Goal: Transaction & Acquisition: Purchase product/service

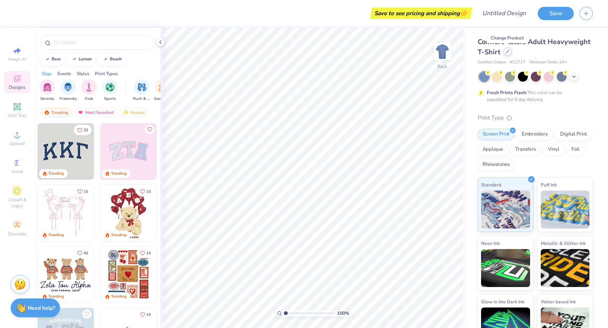
click at [506, 53] on icon at bounding box center [507, 51] width 3 height 3
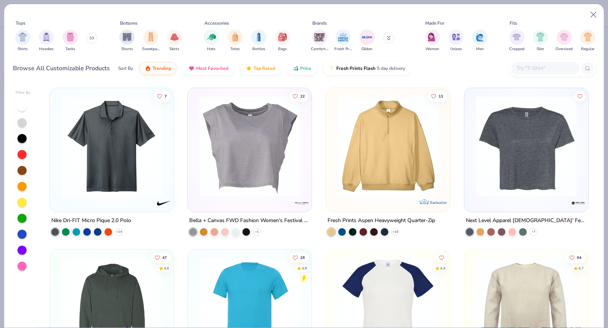
click at [422, 153] on img at bounding box center [387, 146] width 109 height 101
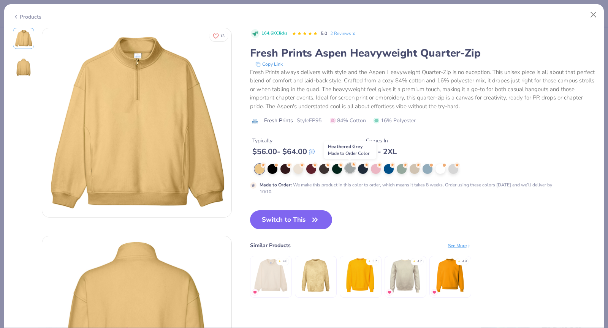
click at [349, 168] on div at bounding box center [350, 168] width 10 height 10
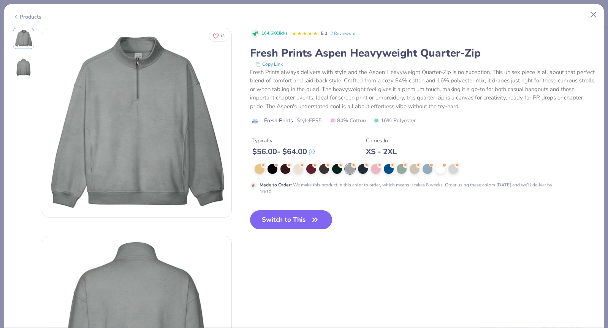
click at [21, 13] on div "Products" at bounding box center [27, 17] width 28 height 8
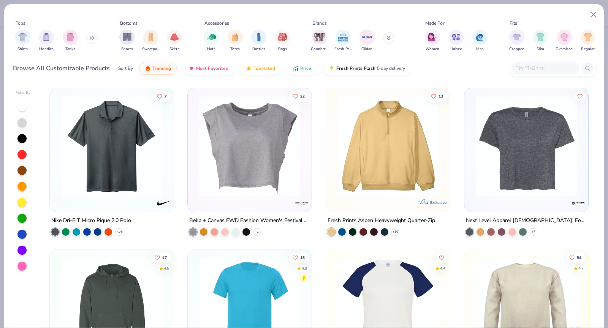
click at [88, 41] on div "Shirts Hoodies Tanks" at bounding box center [56, 41] width 87 height 28
click at [91, 35] on button at bounding box center [91, 37] width 11 height 11
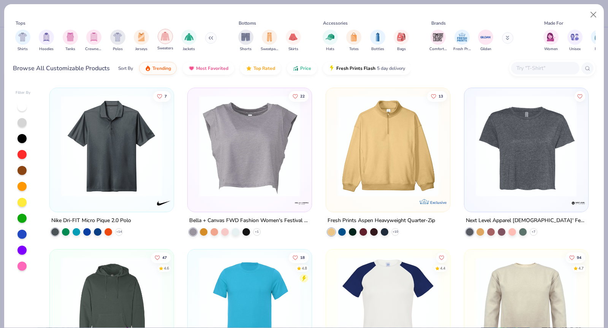
click at [166, 39] on img "filter for Sweaters" at bounding box center [165, 36] width 9 height 9
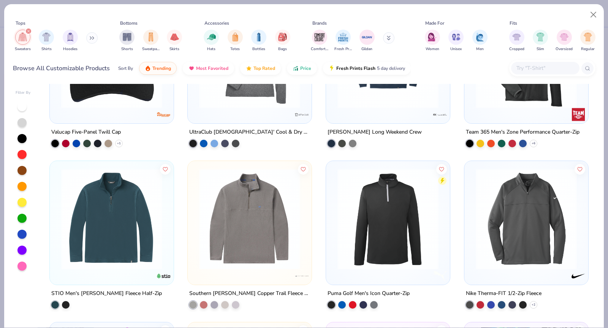
scroll to position [1874, 0]
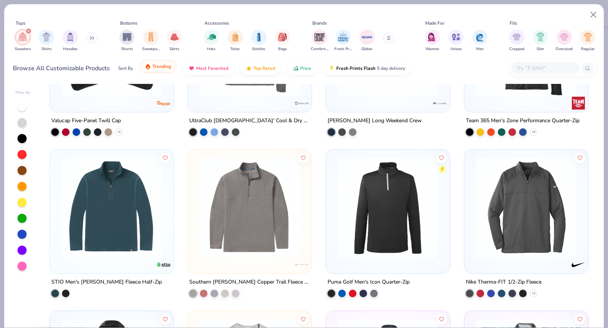
click at [161, 68] on span "Trending" at bounding box center [161, 66] width 19 height 6
click at [300, 72] on button "Price" at bounding box center [302, 66] width 30 height 13
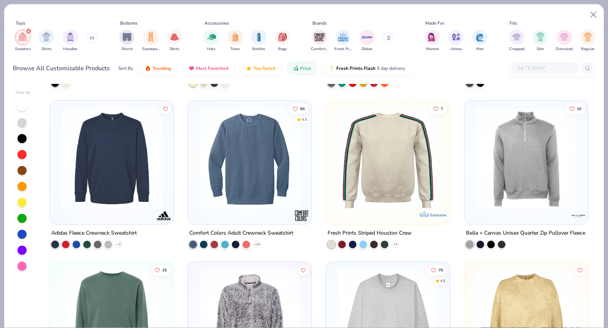
scroll to position [1444, 0]
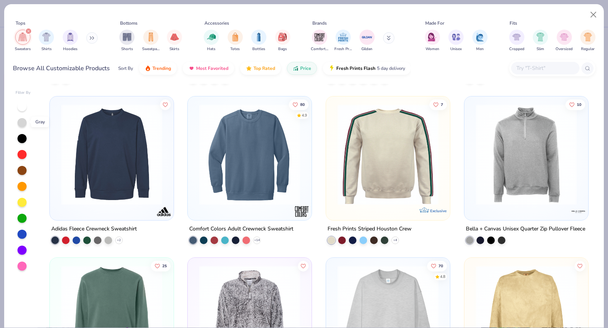
click at [18, 124] on div at bounding box center [21, 122] width 9 height 9
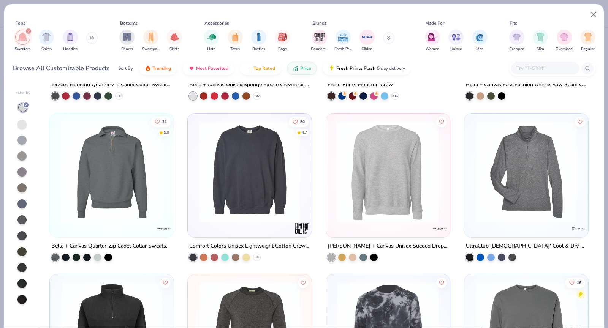
scroll to position [832, 0]
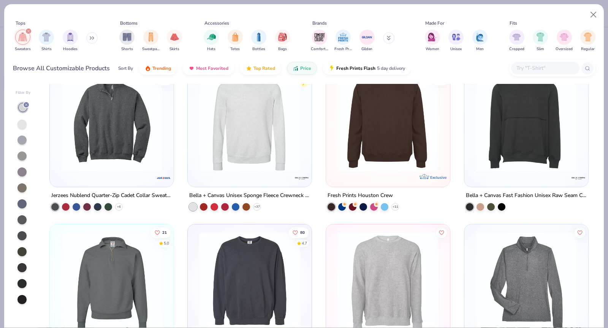
click at [142, 139] on img at bounding box center [111, 121] width 109 height 101
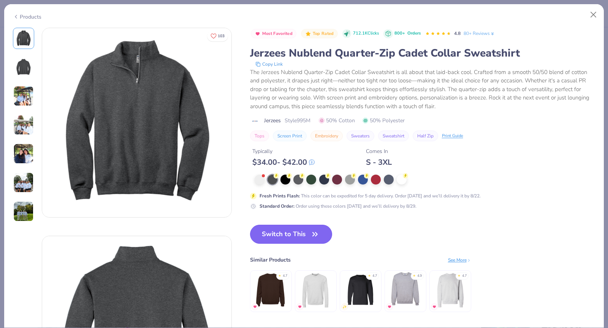
click at [278, 227] on button "Switch to This" at bounding box center [291, 234] width 82 height 19
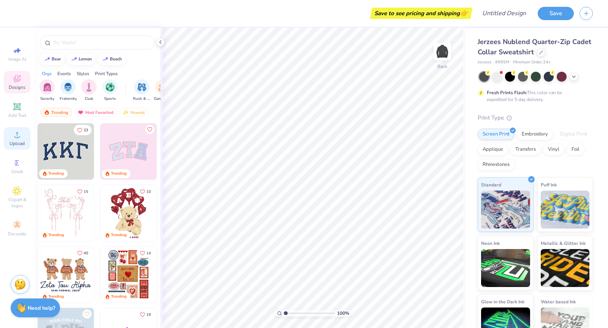
click at [21, 131] on icon at bounding box center [17, 134] width 9 height 9
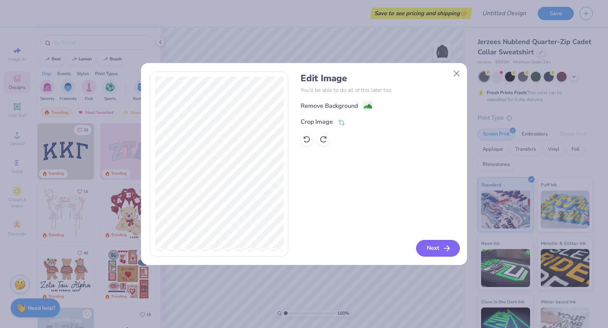
click at [431, 248] on button "Next" at bounding box center [438, 248] width 44 height 17
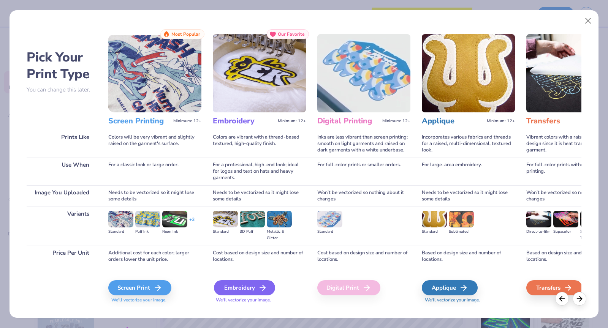
click at [244, 291] on div "Embroidery" at bounding box center [244, 287] width 61 height 15
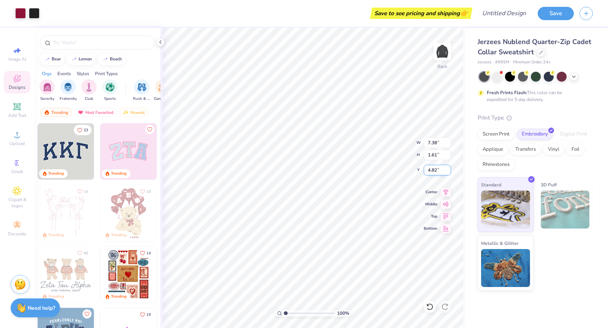
type input "4.82"
click at [440, 213] on icon at bounding box center [445, 215] width 11 height 9
click at [442, 204] on icon at bounding box center [445, 203] width 11 height 9
click at [442, 191] on icon at bounding box center [445, 190] width 11 height 9
click at [440, 226] on icon at bounding box center [445, 227] width 11 height 9
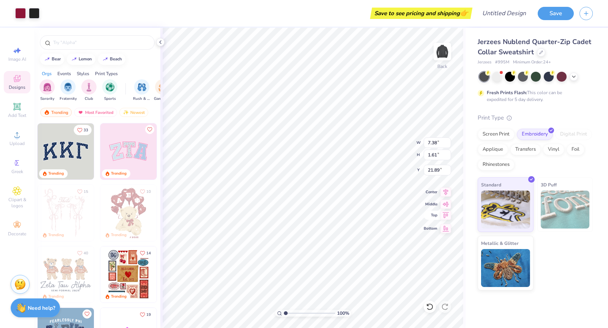
click at [440, 214] on icon at bounding box center [445, 215] width 11 height 9
type input "4.97"
click at [13, 105] on icon at bounding box center [17, 106] width 9 height 9
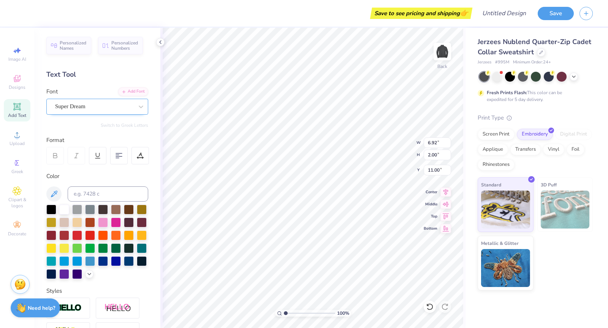
click at [74, 106] on div "Super Dream" at bounding box center [94, 107] width 80 height 12
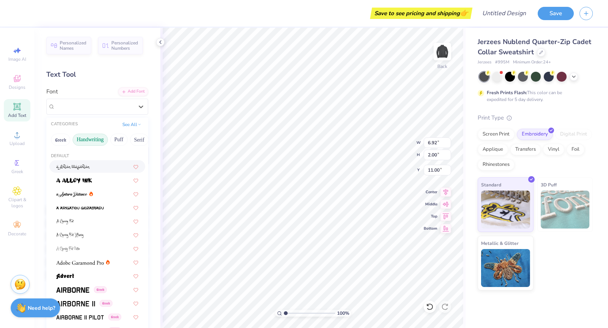
click at [99, 139] on button "Handwriting" at bounding box center [90, 140] width 35 height 12
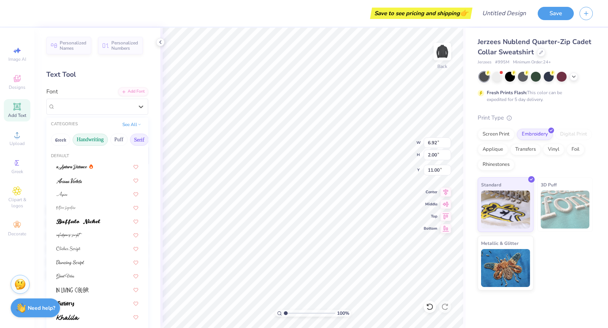
click at [134, 137] on button "Serif" at bounding box center [139, 140] width 19 height 12
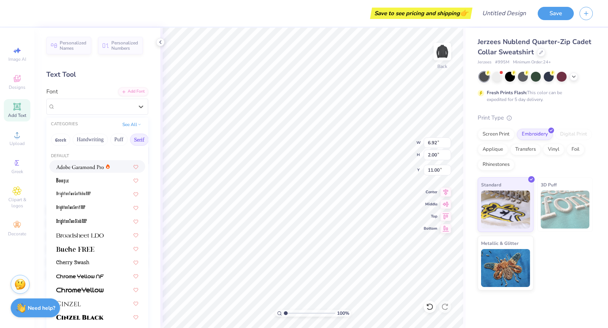
click at [77, 168] on img at bounding box center [79, 166] width 47 height 5
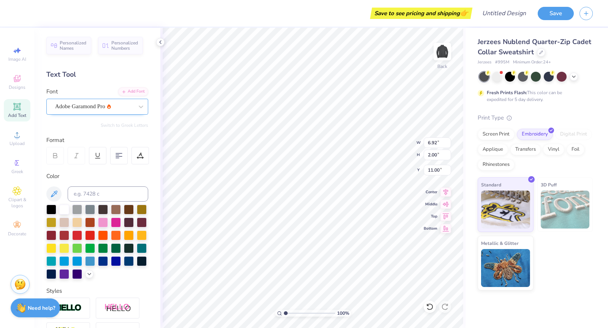
type input "7.24"
type input "1.99"
type textarea "Center for Simulation & Learning"
type input "7.38"
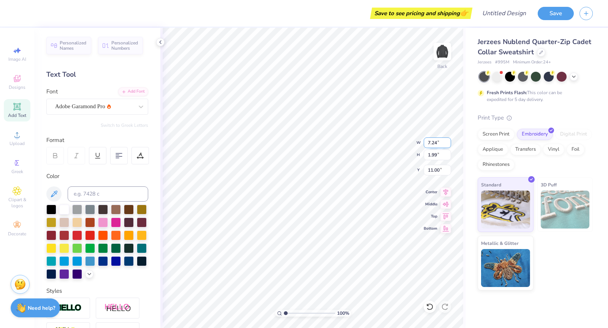
type input "1.61"
type input "4.97"
type input "7.94"
type input "0.59"
type input "11.70"
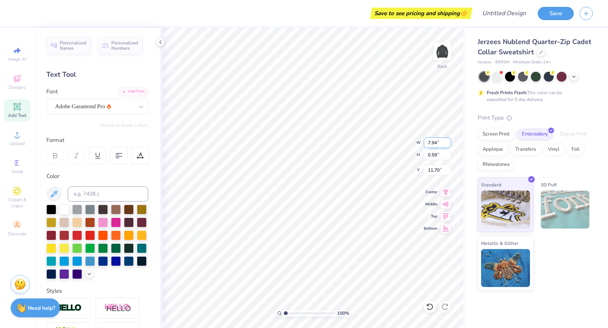
type input "5.80"
type input "5.76"
type input "9.14"
type input "7.94"
type input "0.59"
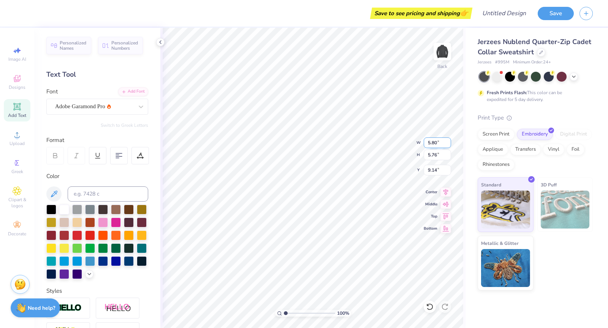
type input "11.70"
type textarea "[PERSON_NAME] Center for Simulation & Learning"
type textarea "[PERSON_NAME] Manager Center for Simulation & Learning"
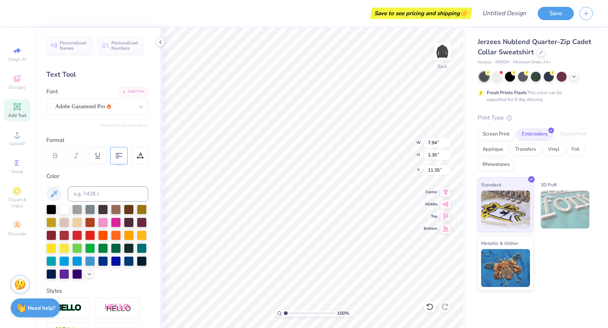
click at [121, 157] on icon at bounding box center [118, 155] width 7 height 7
type input "4.76"
click at [15, 139] on circle at bounding box center [17, 137] width 4 height 4
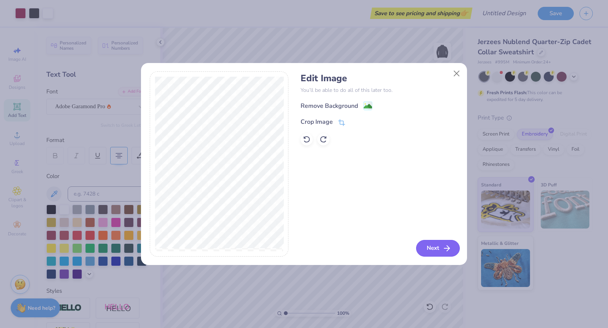
click at [426, 245] on button "Next" at bounding box center [438, 248] width 44 height 17
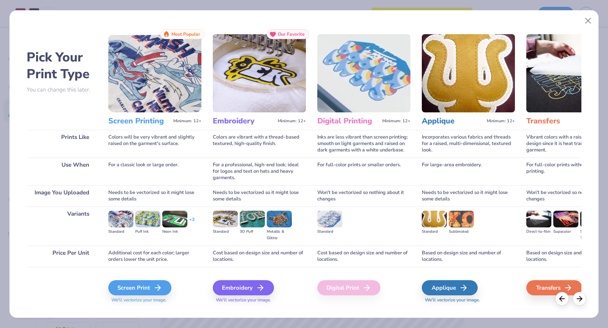
click at [254, 295] on div "Embroidery We'll vectorize your image." at bounding box center [259, 291] width 93 height 23
click at [256, 290] on div "Embroidery" at bounding box center [244, 287] width 61 height 15
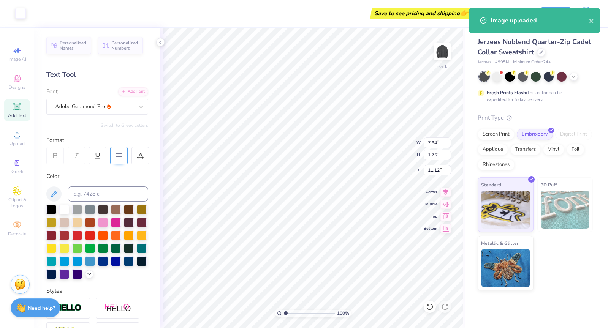
type input "7.38"
type input "1.61"
type input "4.97"
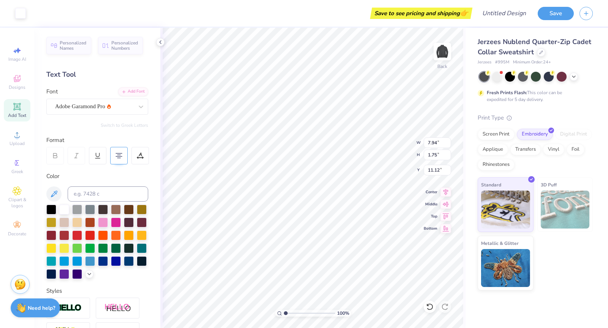
type input "6.98"
type input "1.54"
type input "5.00"
type input "6.98"
type input "1.54"
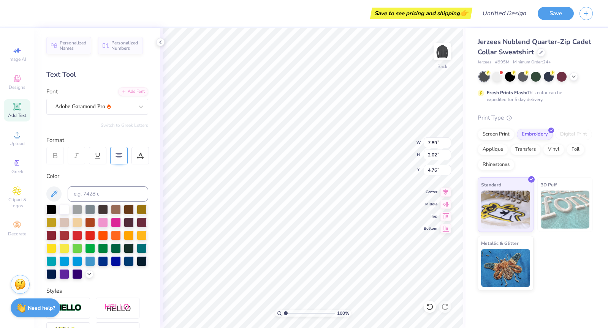
type input "5.00"
click at [437, 141] on input "6.98" at bounding box center [436, 142] width 27 height 11
type input "6.50"
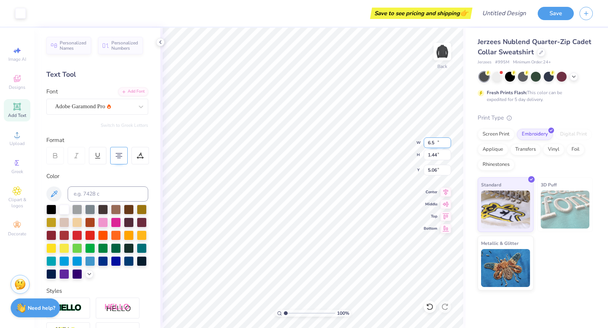
type input "1.44"
type input "5.06"
click at [15, 139] on circle at bounding box center [17, 137] width 4 height 4
click at [15, 134] on icon at bounding box center [17, 134] width 9 height 9
click at [19, 111] on icon at bounding box center [17, 106] width 9 height 9
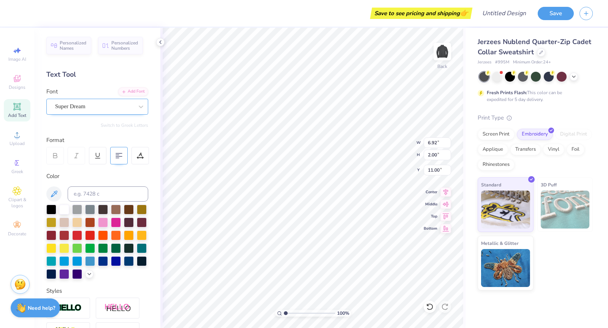
click at [99, 108] on div "Super Dream" at bounding box center [94, 107] width 80 height 12
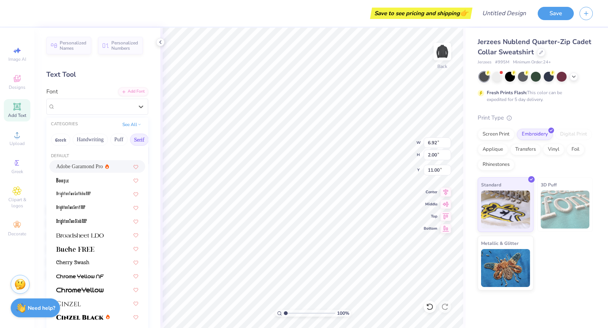
click at [141, 140] on button "Serif" at bounding box center [139, 140] width 19 height 12
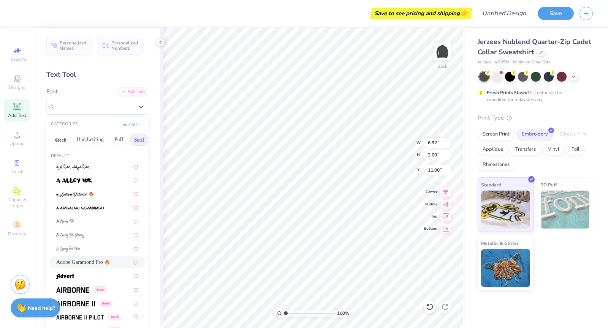
click at [138, 142] on button "Serif" at bounding box center [139, 140] width 19 height 12
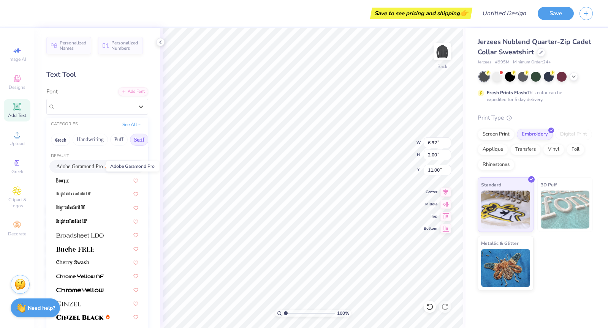
click at [94, 163] on span "Adobe Garamond Pro" at bounding box center [79, 167] width 47 height 8
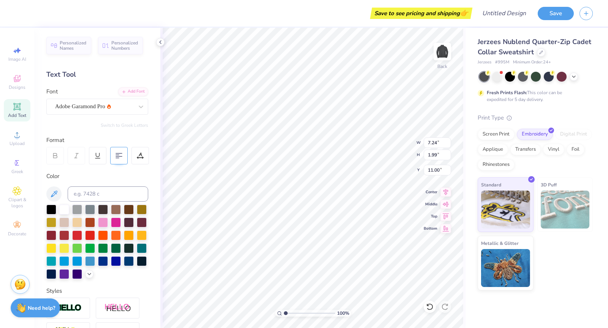
type input "7.24"
type input "1.99"
click at [144, 154] on div at bounding box center [139, 155] width 17 height 17
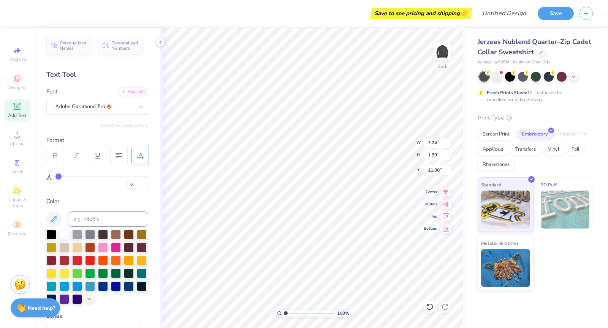
click at [144, 154] on div at bounding box center [139, 155] width 17 height 17
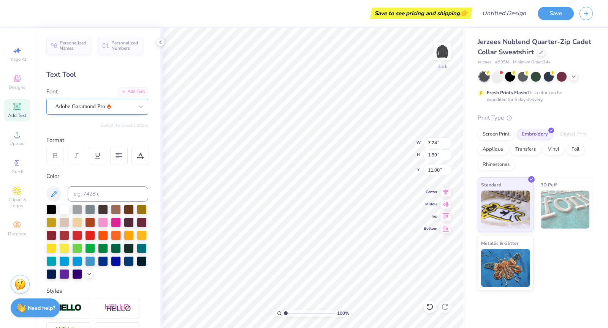
click at [126, 106] on div "Adobe Garamond Pro" at bounding box center [94, 107] width 80 height 12
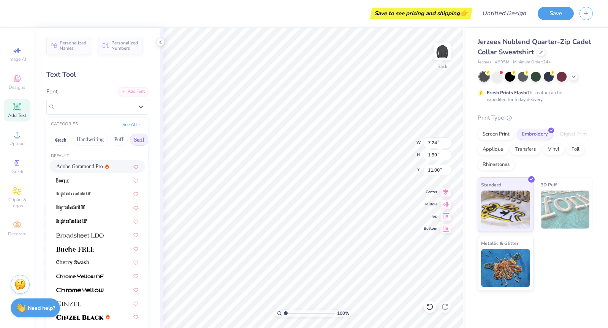
click at [105, 166] on icon at bounding box center [107, 166] width 4 height 5
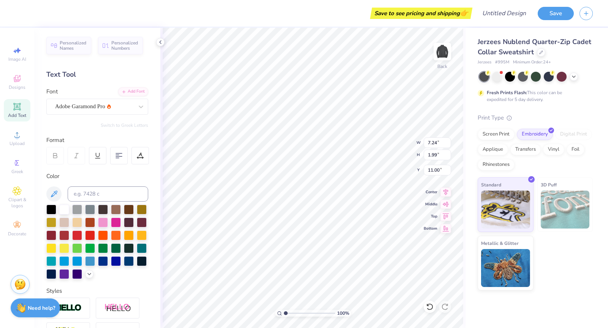
scroll to position [0, 0]
type textarea "N"
type textarea "Center for Simulation and Learning"
click at [438, 140] on input "7.94" at bounding box center [436, 142] width 27 height 11
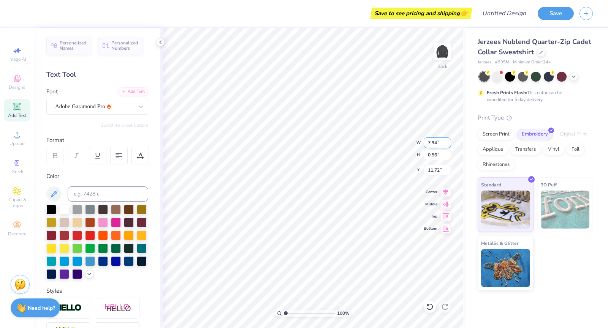
click at [438, 140] on input "7.94" at bounding box center [436, 142] width 27 height 11
type input "7.50"
type input "0.53"
type input "11.73"
